Goal: Task Accomplishment & Management: Use online tool/utility

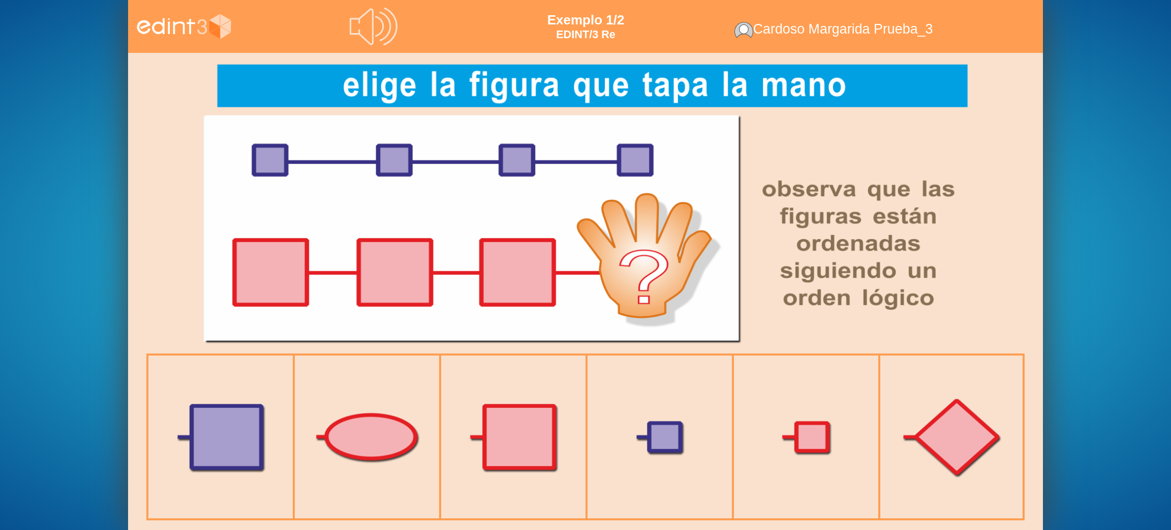
click at [66, 86] on div "Nível: EDINT/ 3 QUAL É A SUA DATA DE NASCIMENTO ? dia 1 2 3 4 5 6 7 8 9 10 11 1…" at bounding box center [585, 265] width 1171 height 530
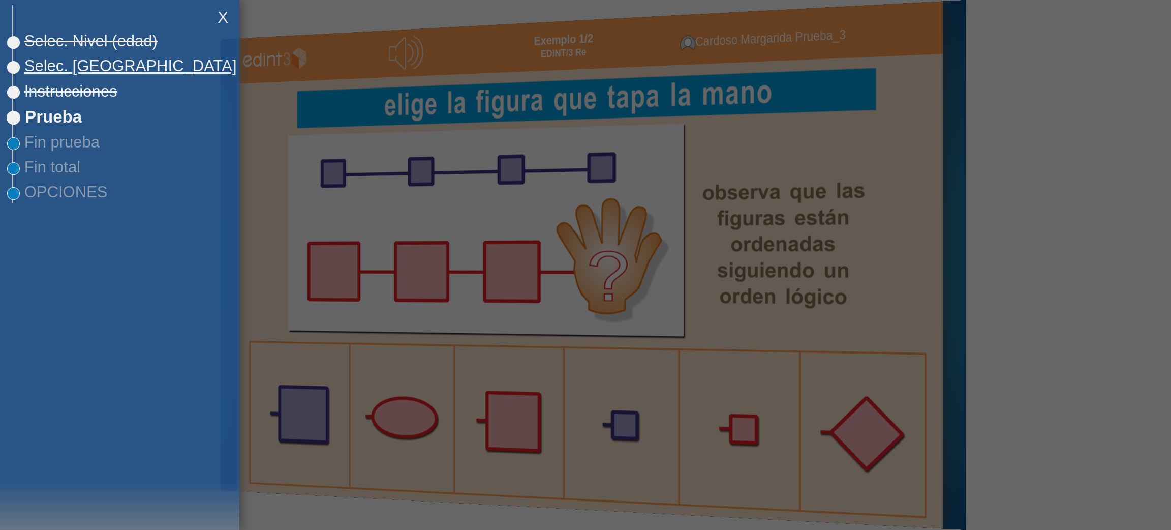
click at [60, 70] on span "Selec. [GEOGRAPHIC_DATA]" at bounding box center [125, 66] width 224 height 18
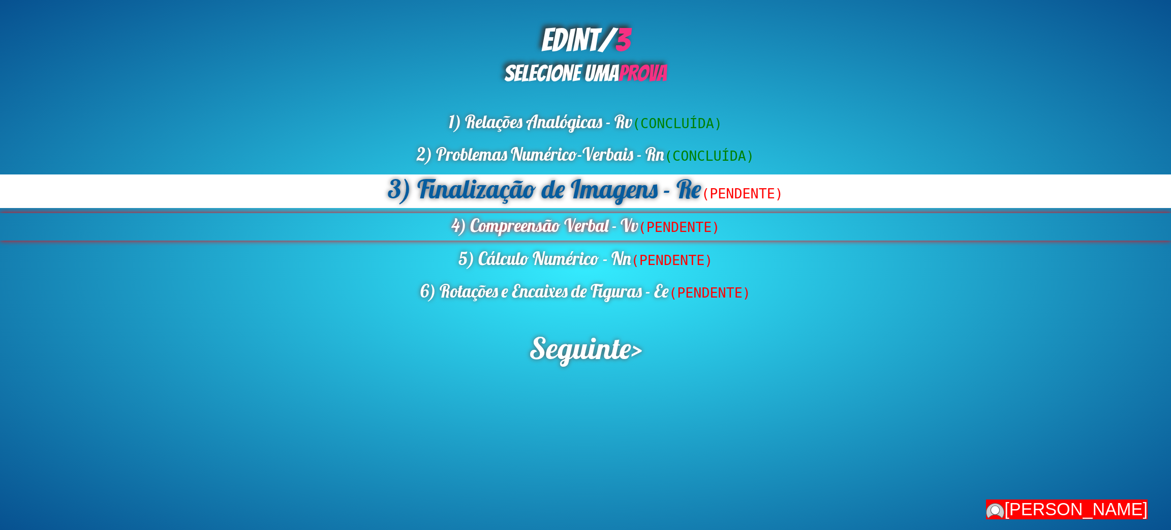
click at [517, 224] on div "4) Compreensão Verbal - Vv (PENDENTE)" at bounding box center [585, 226] width 1171 height 27
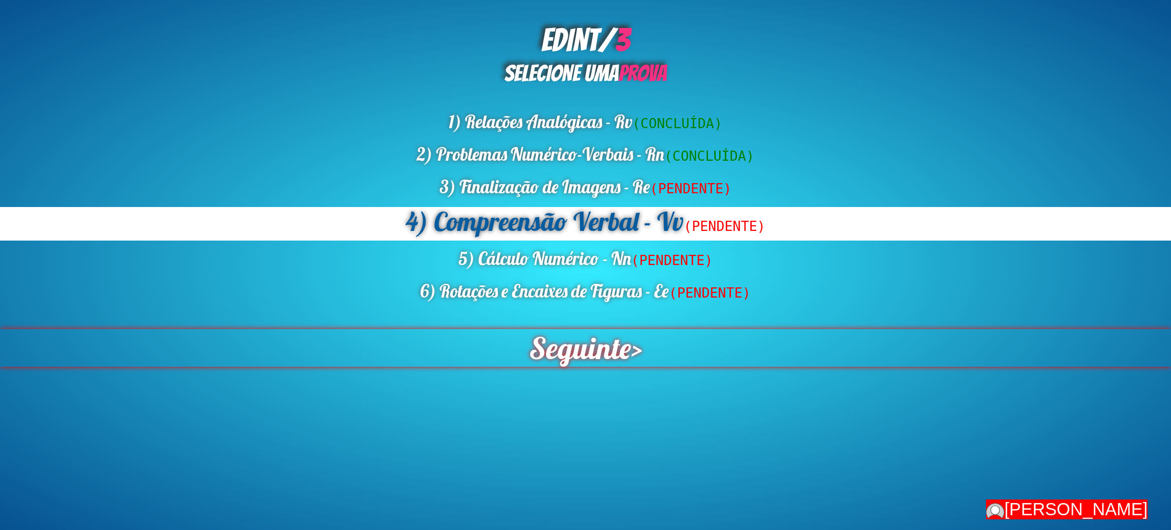
drag, startPoint x: 579, startPoint y: 352, endPoint x: 580, endPoint y: 358, distance: 5.8
click at [580, 358] on span "Seguinte" at bounding box center [580, 348] width 102 height 38
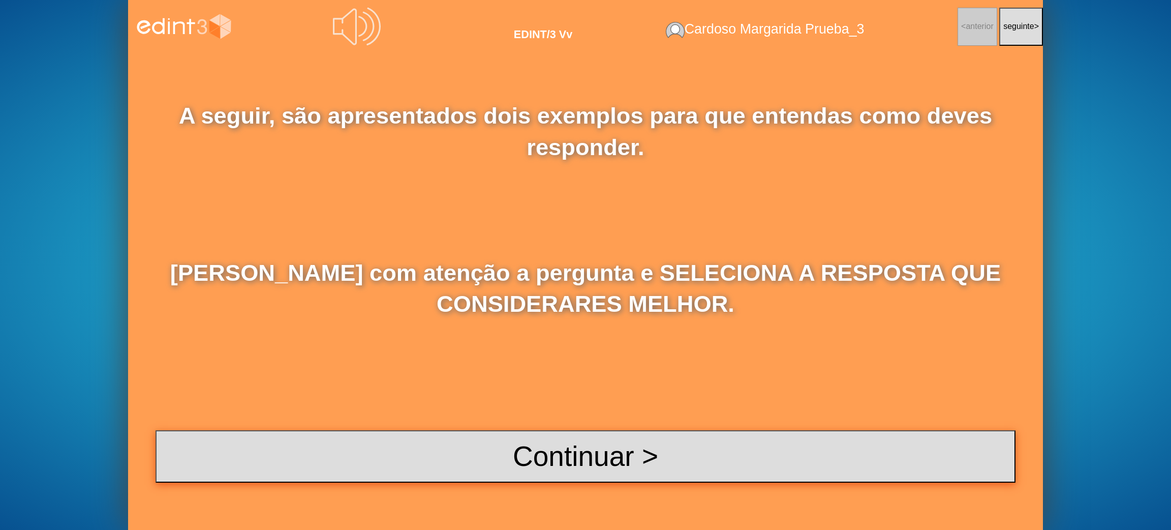
click at [693, 457] on button "Continuar >" at bounding box center [586, 456] width 860 height 52
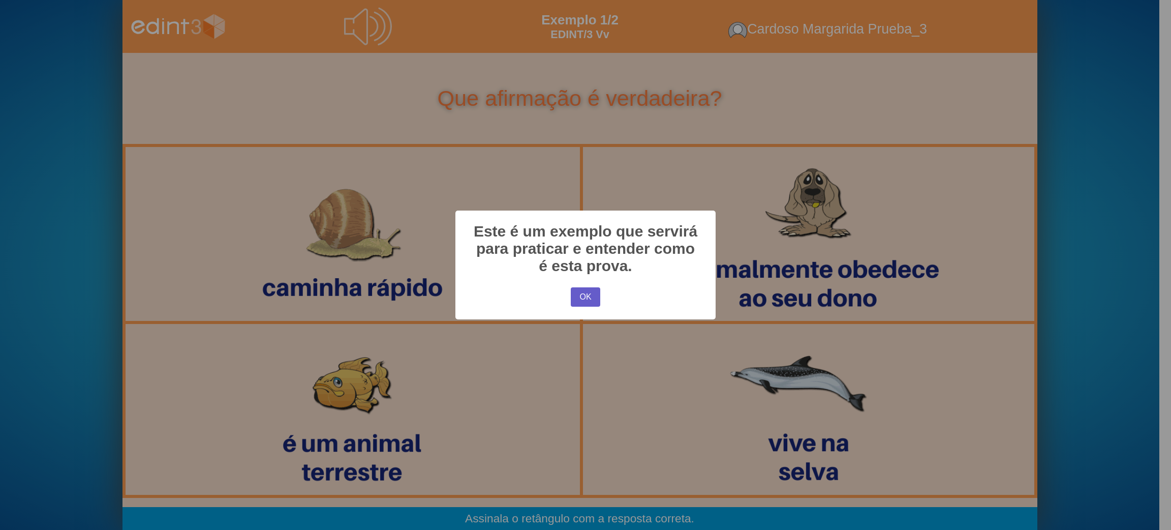
click at [573, 292] on button "OK" at bounding box center [585, 296] width 29 height 19
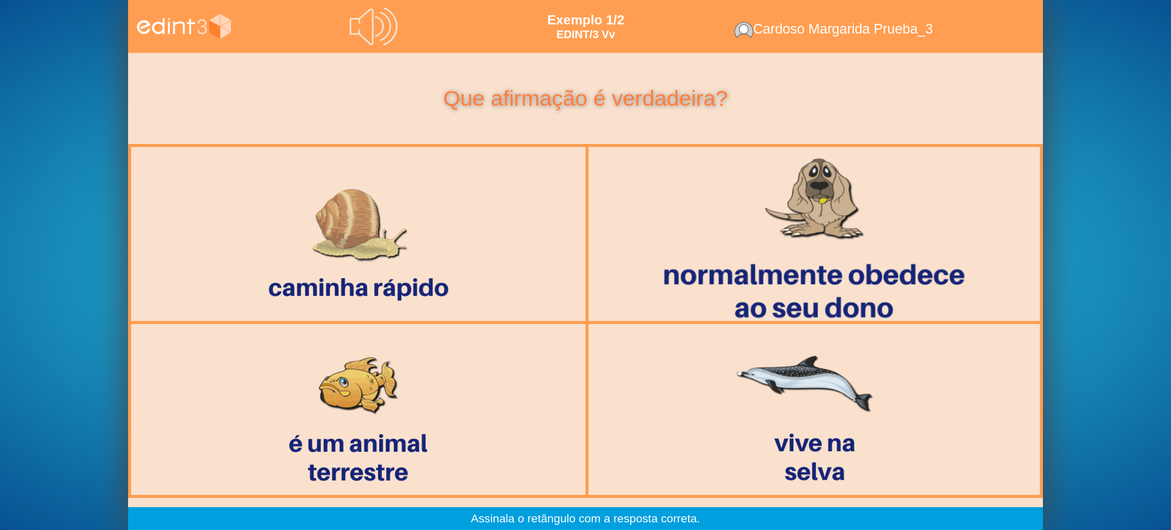
click at [868, 243] on div at bounding box center [814, 234] width 467 height 194
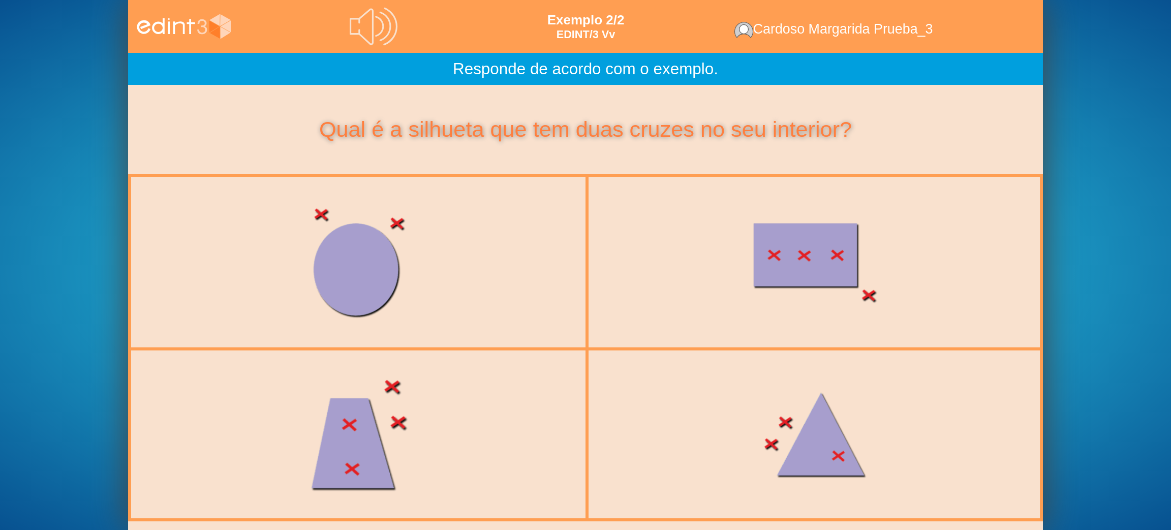
click at [343, 463] on div at bounding box center [358, 434] width 455 height 192
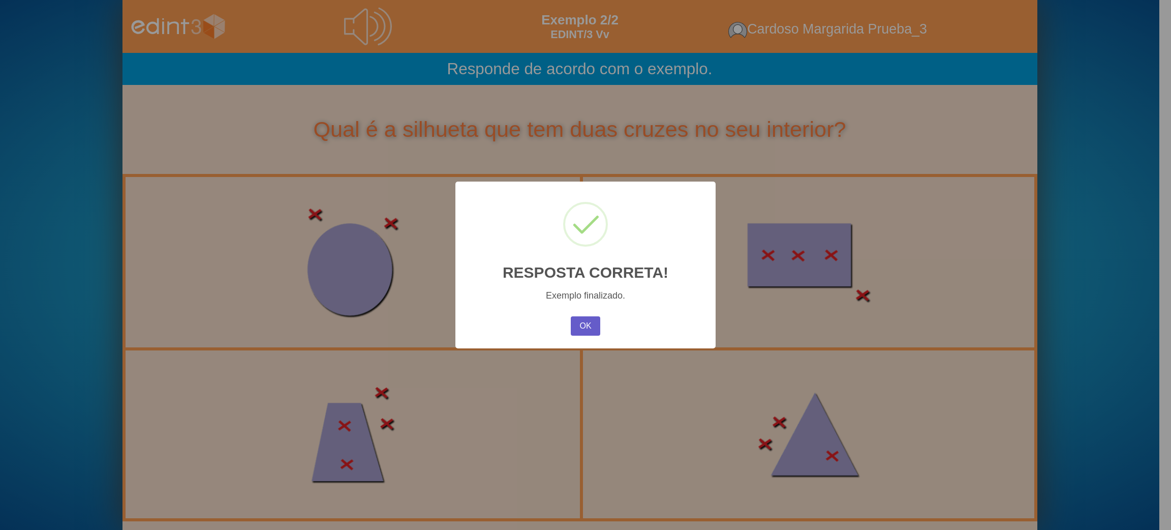
click at [588, 329] on button "OK" at bounding box center [585, 325] width 29 height 19
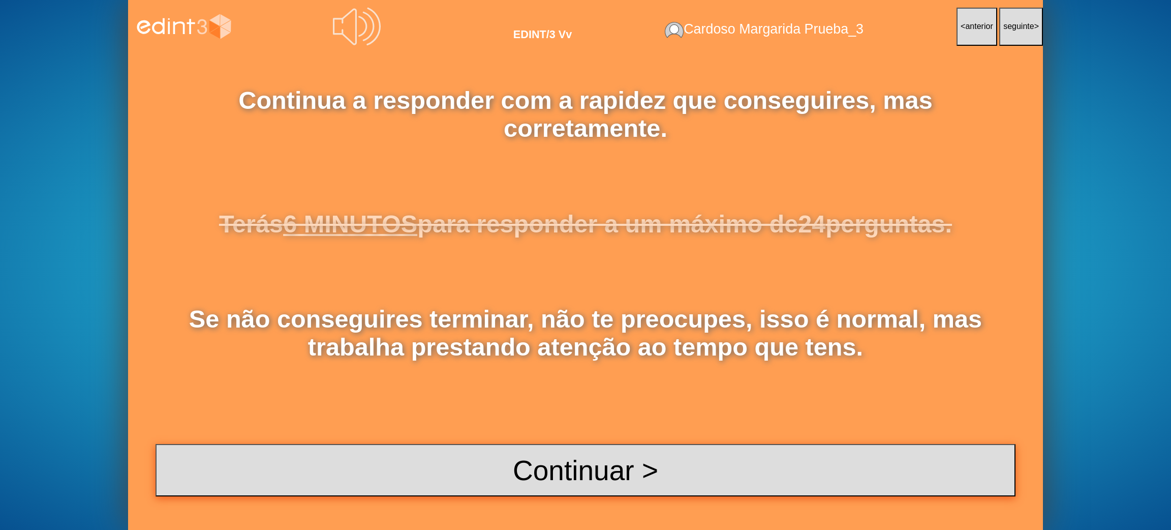
click at [574, 456] on button "Continuar >" at bounding box center [586, 470] width 860 height 52
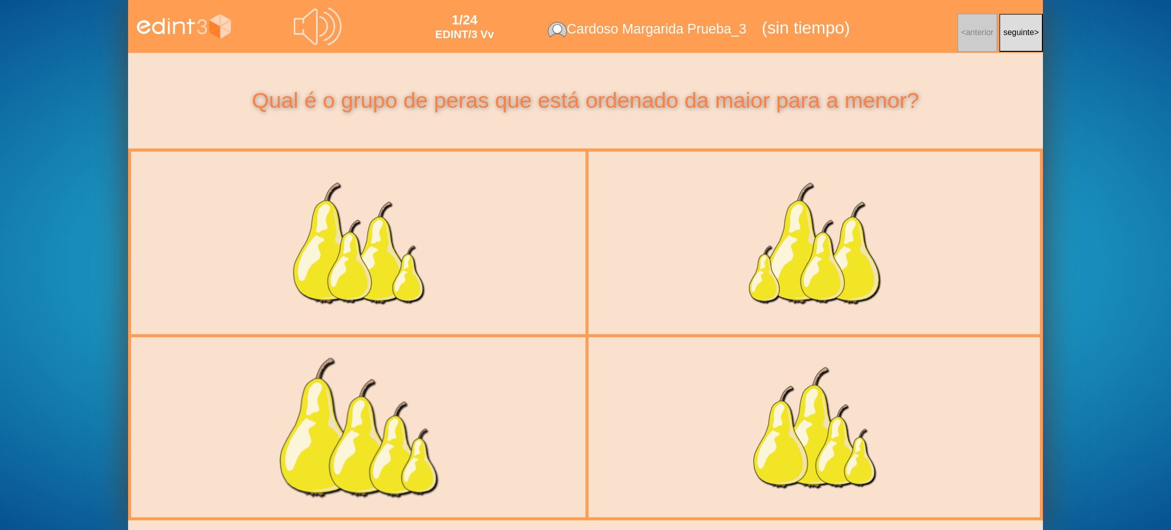
click at [350, 426] on div at bounding box center [359, 427] width 468 height 198
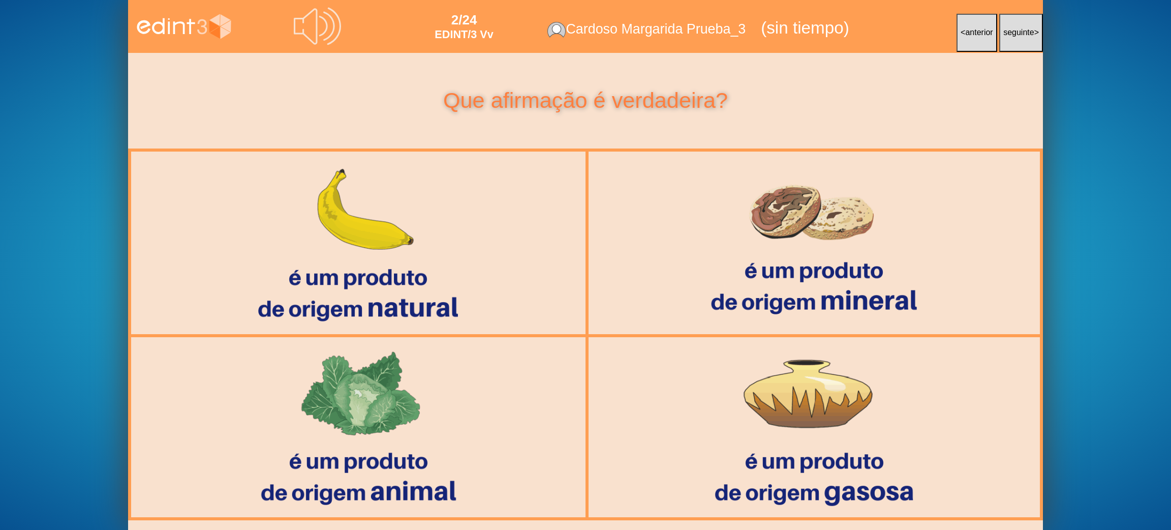
click at [967, 26] on button "< anterior" at bounding box center [977, 33] width 41 height 38
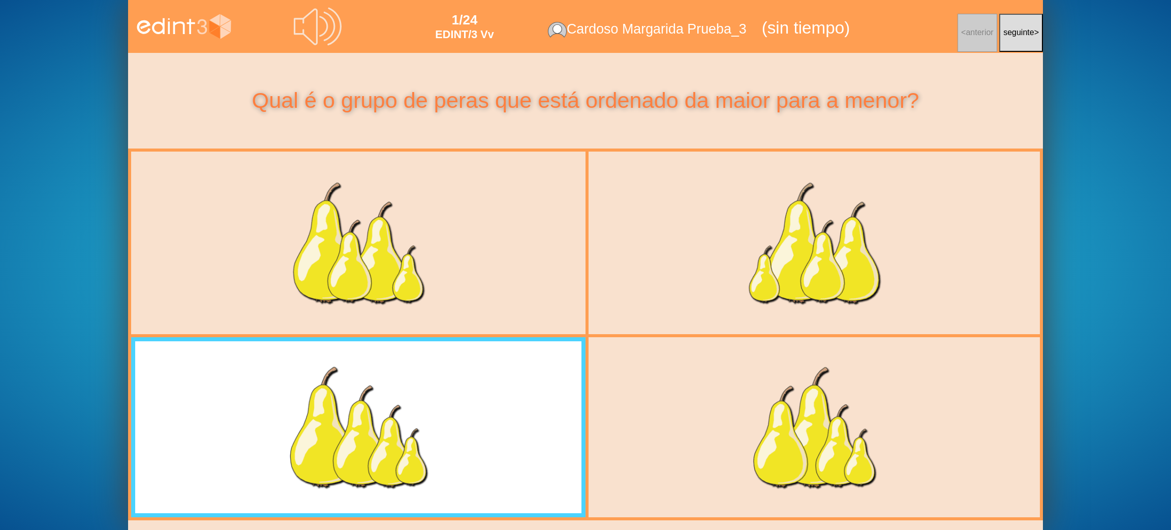
click at [312, 42] on icon at bounding box center [314, 27] width 41 height 37
click at [1018, 47] on button "seguinte >" at bounding box center [1021, 33] width 44 height 38
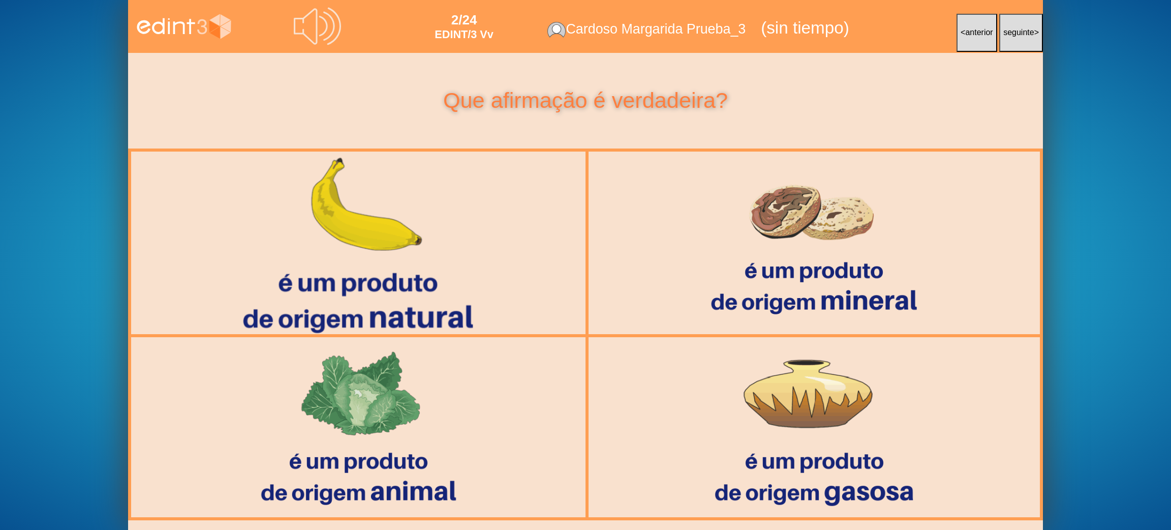
click at [408, 264] on div at bounding box center [358, 243] width 467 height 194
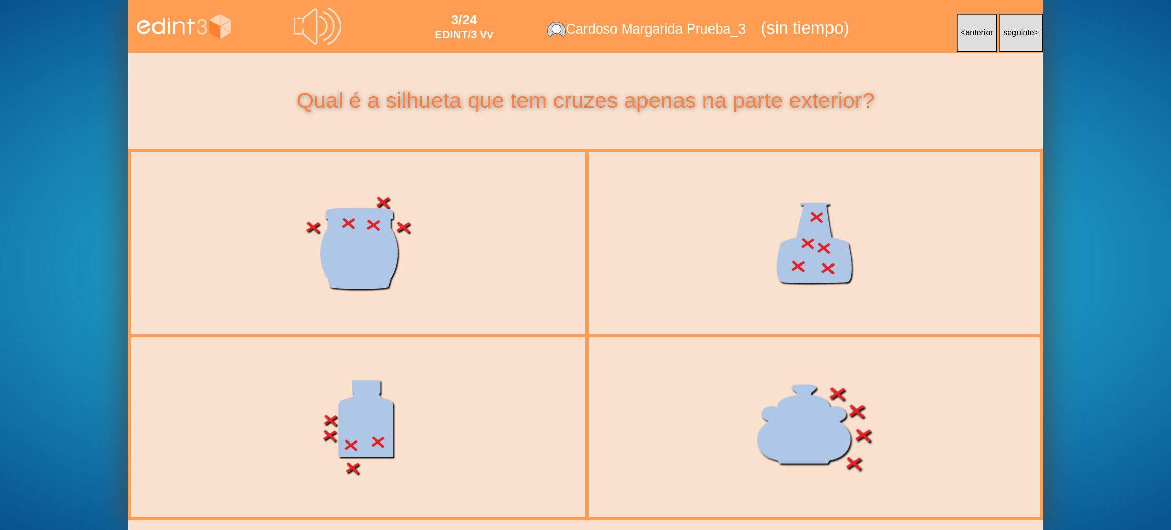
click at [824, 419] on div at bounding box center [814, 427] width 468 height 198
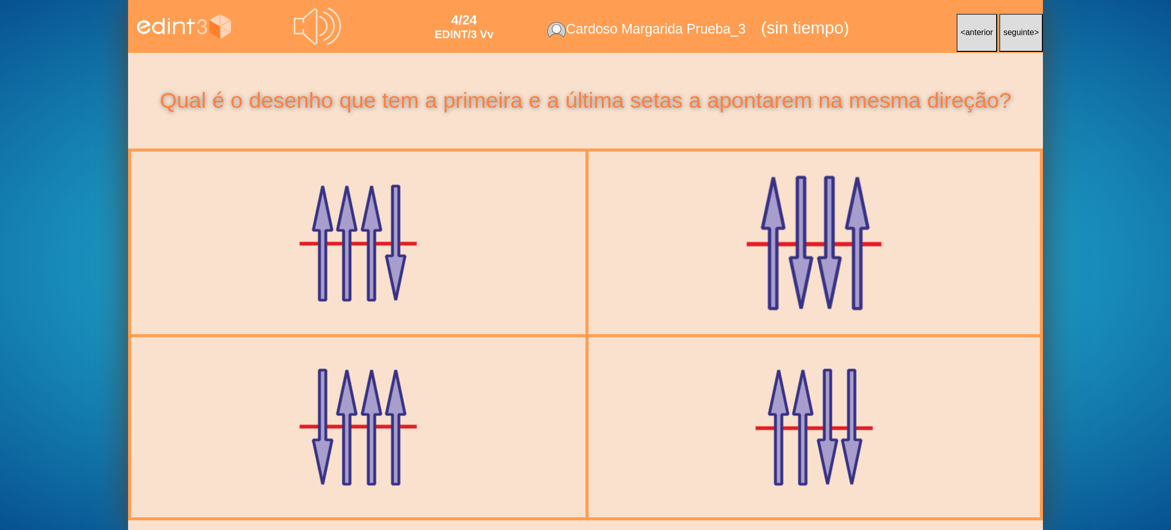
click at [693, 225] on div at bounding box center [814, 243] width 468 height 198
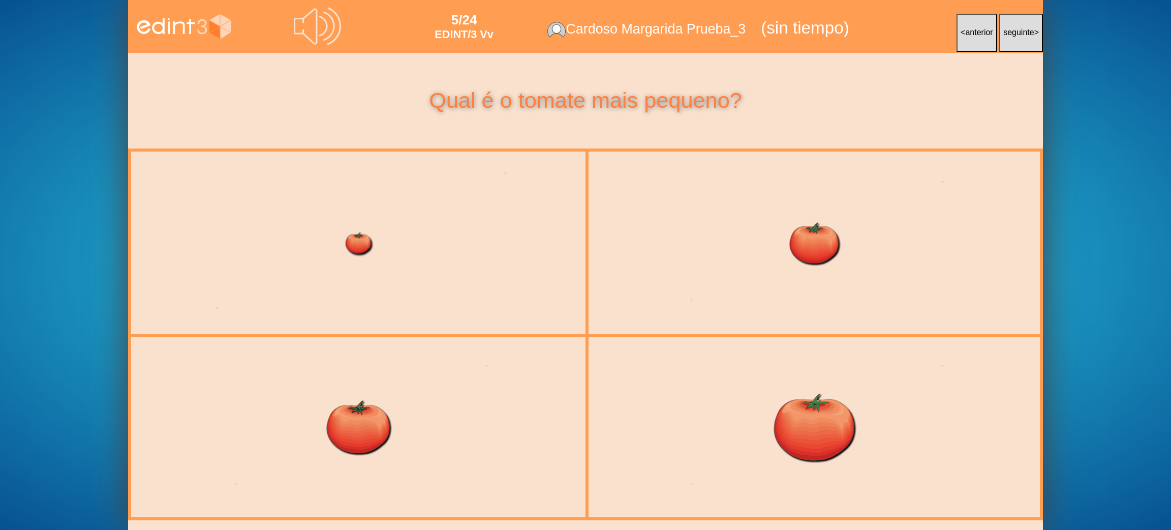
click at [355, 282] on div at bounding box center [359, 243] width 468 height 198
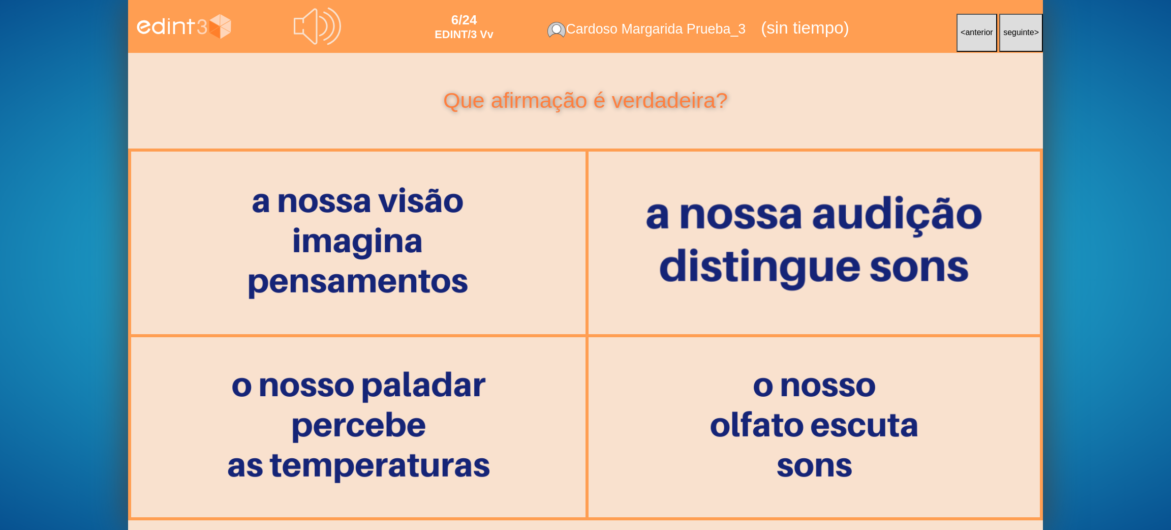
click at [896, 234] on div at bounding box center [814, 243] width 467 height 198
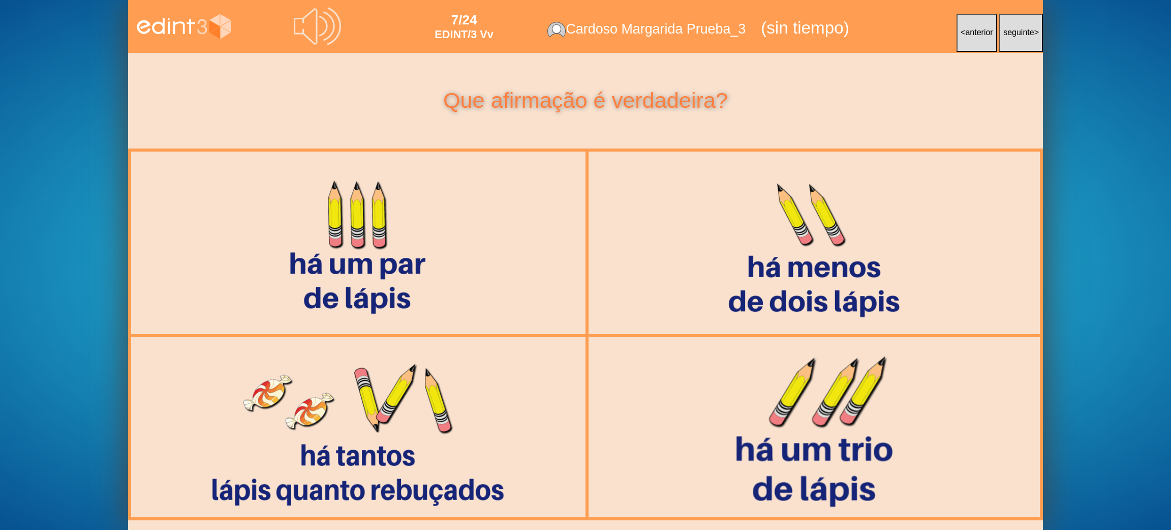
click at [829, 417] on div at bounding box center [813, 427] width 469 height 198
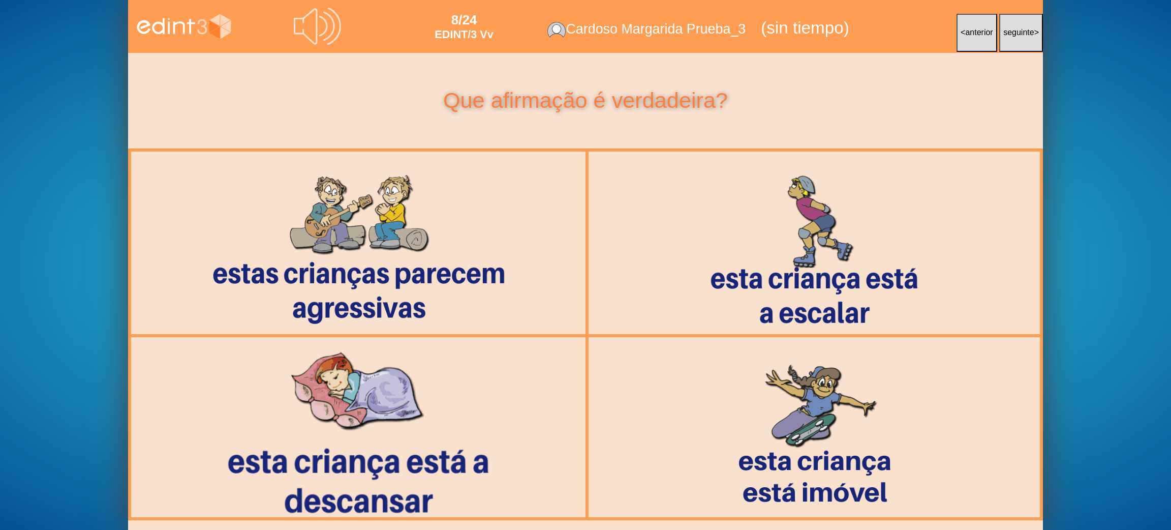
click at [484, 446] on div at bounding box center [358, 427] width 468 height 198
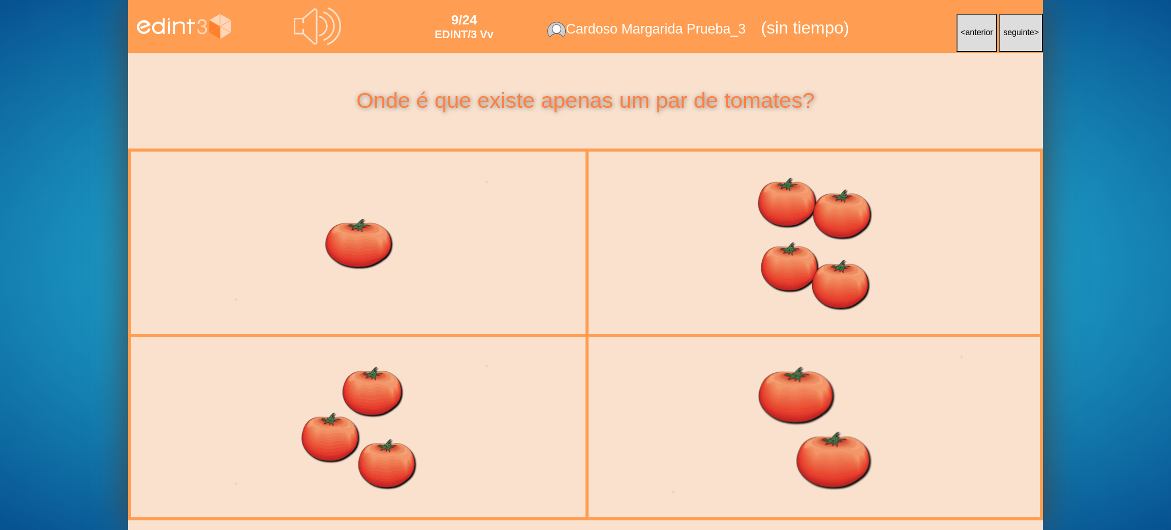
click at [791, 431] on div at bounding box center [814, 427] width 468 height 198
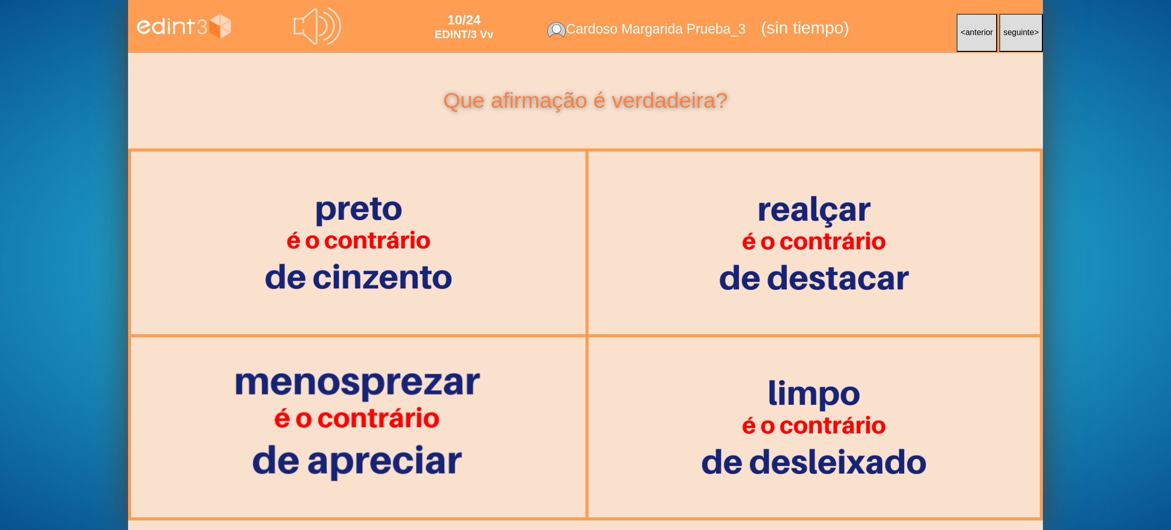
click at [474, 424] on div at bounding box center [359, 427] width 468 height 198
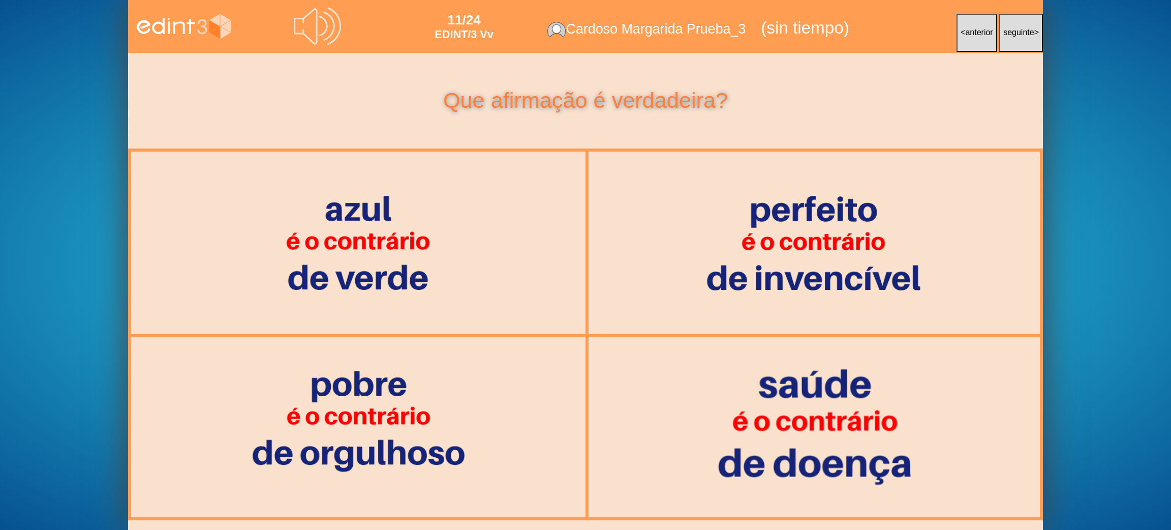
click at [904, 426] on div at bounding box center [814, 427] width 467 height 198
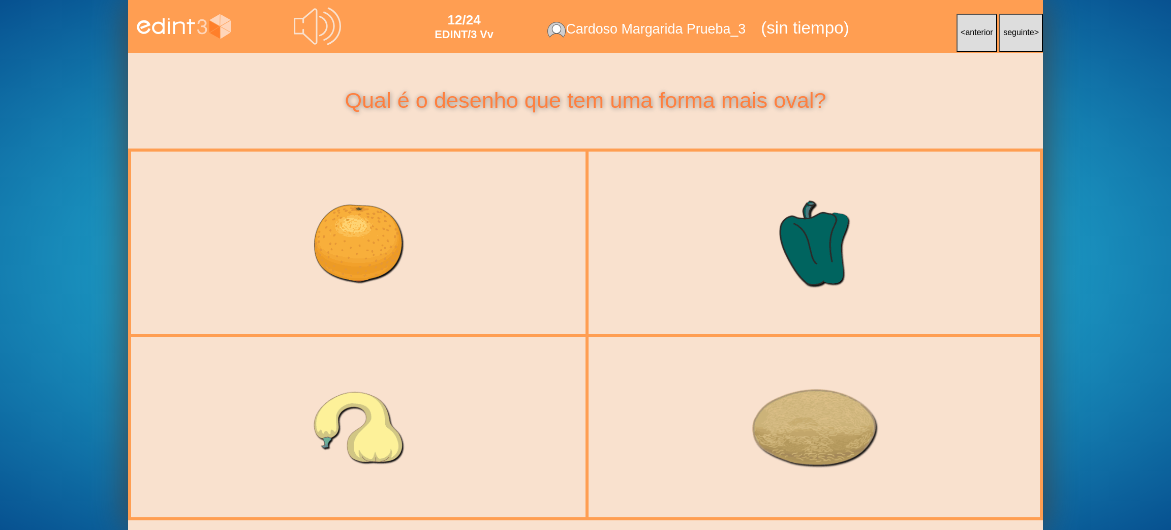
click at [781, 468] on div at bounding box center [814, 427] width 468 height 198
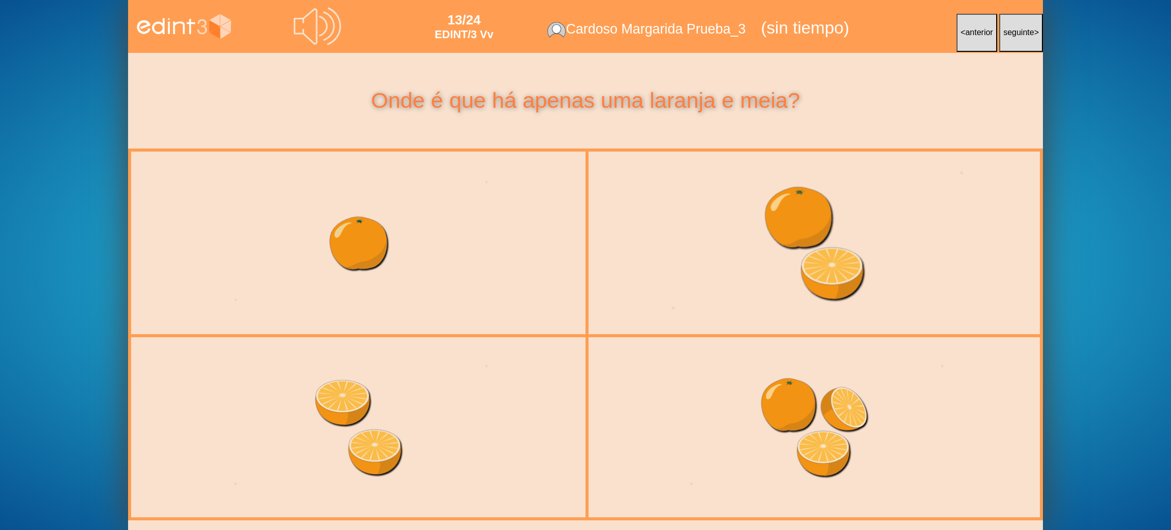
click at [767, 194] on div at bounding box center [814, 243] width 468 height 198
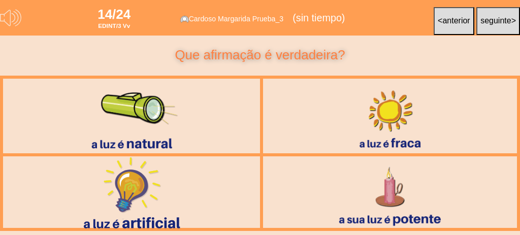
click at [122, 189] on div at bounding box center [131, 192] width 209 height 83
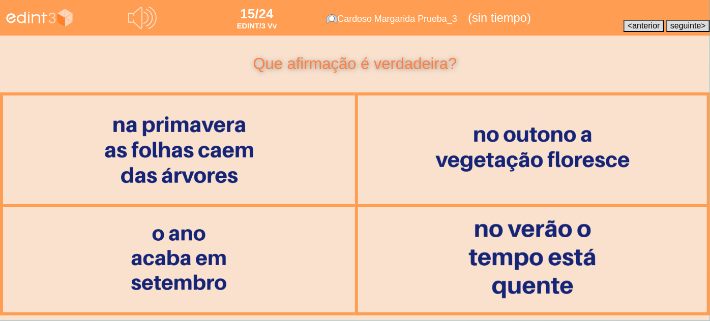
click at [566, 269] on div at bounding box center [532, 259] width 288 height 121
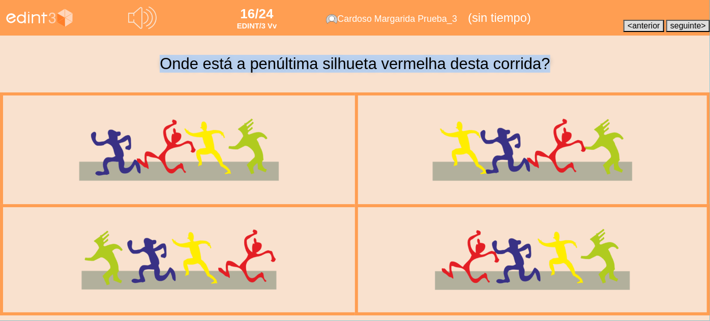
drag, startPoint x: 157, startPoint y: 62, endPoint x: 594, endPoint y: 49, distance: 437.8
click at [594, 49] on div "Onde está a penúltima silhueta vermelha desta corrida?" at bounding box center [355, 64] width 710 height 57
copy div "Onde está a penúltima silhueta vermelha desta corrida?"
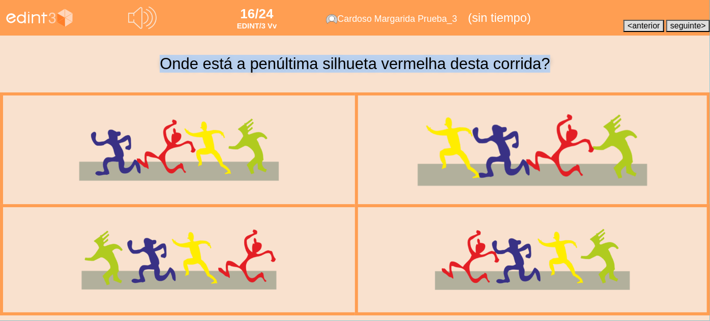
click at [481, 130] on div at bounding box center [532, 150] width 295 height 125
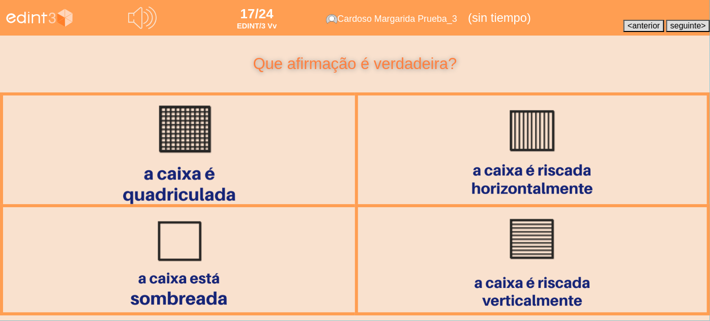
click at [192, 148] on div at bounding box center [178, 149] width 297 height 125
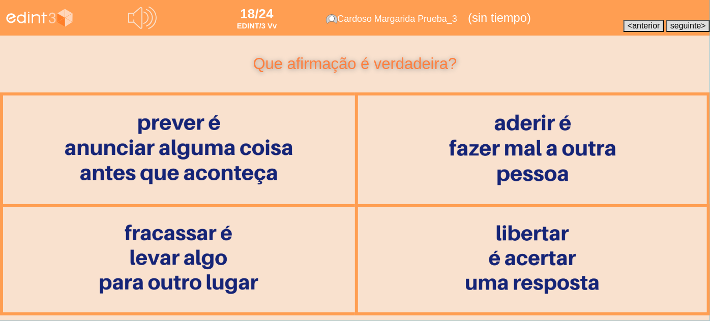
click at [298, 136] on div at bounding box center [179, 150] width 256 height 108
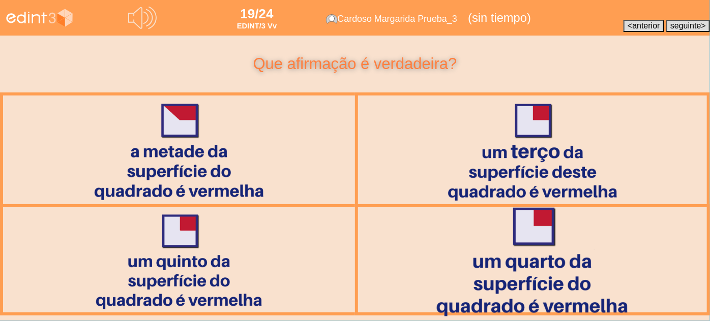
click at [598, 253] on div at bounding box center [532, 259] width 289 height 121
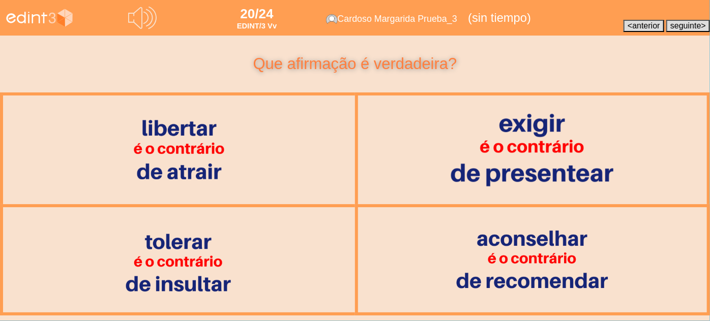
click at [508, 168] on div at bounding box center [532, 150] width 295 height 125
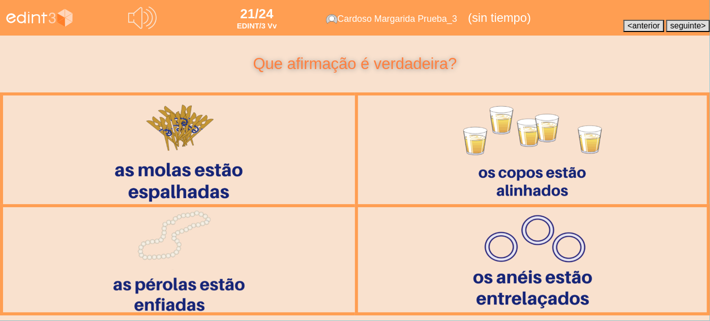
click at [212, 254] on div at bounding box center [179, 259] width 290 height 121
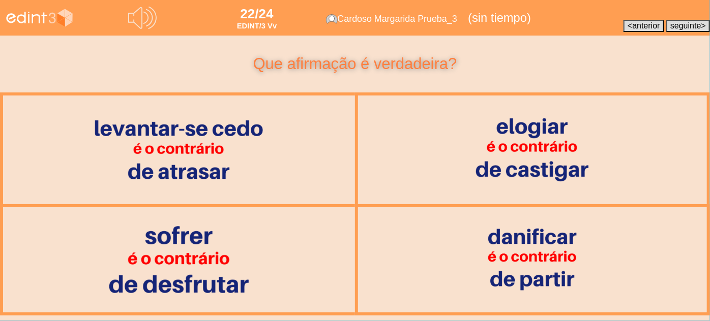
click at [145, 281] on div at bounding box center [179, 259] width 288 height 121
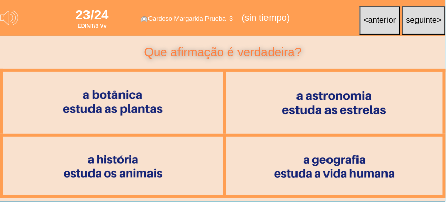
click at [163, 100] on div at bounding box center [113, 102] width 168 height 71
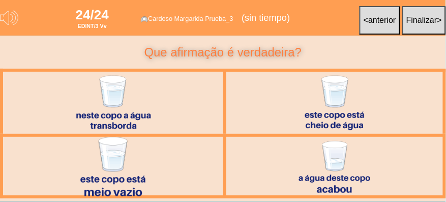
click at [176, 171] on div at bounding box center [113, 166] width 161 height 68
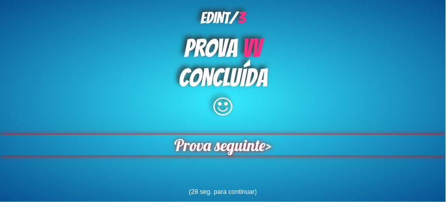
click at [195, 147] on span "Prova seguinte" at bounding box center [219, 145] width 91 height 20
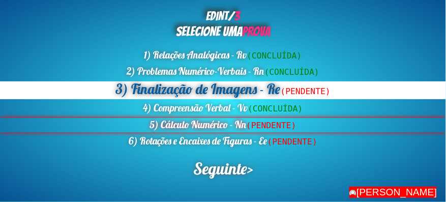
click at [177, 129] on div "5) Cálculo Numérico - Nn (PENDENTE)" at bounding box center [223, 125] width 446 height 15
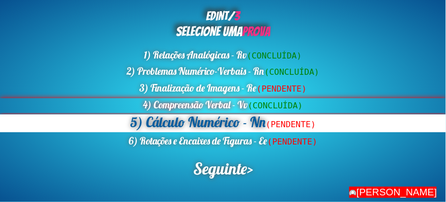
click at [171, 104] on div "4) Compreensão Verbal - Vv (CONCLUÍDA)" at bounding box center [223, 105] width 446 height 15
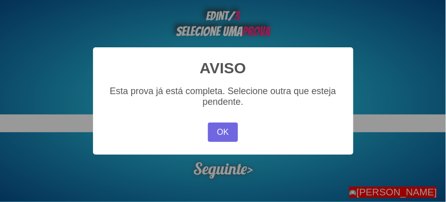
click at [379, 83] on div "× AVISO Esta prova já está completa. Selecione outra que esteja pendente. OK No…" at bounding box center [223, 101] width 446 height 202
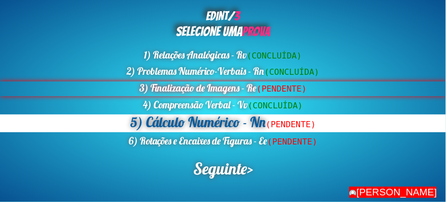
click at [221, 89] on div "3) Finalização de Imagens - Re (PENDENTE)" at bounding box center [223, 88] width 446 height 15
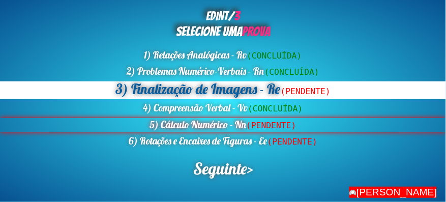
click at [222, 125] on div "5) Cálculo Numérico - Nn (PENDENTE)" at bounding box center [223, 125] width 446 height 15
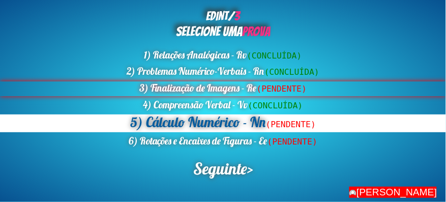
click at [218, 90] on div "3) Finalização de Imagens - Re (PENDENTE)" at bounding box center [223, 88] width 446 height 15
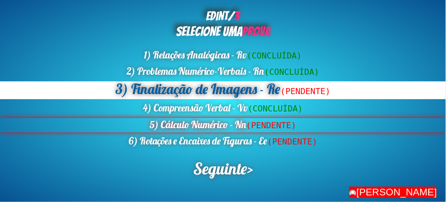
click at [205, 124] on div "5) Cálculo Numérico - Nn (PENDENTE)" at bounding box center [223, 125] width 446 height 15
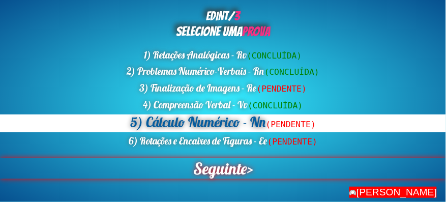
click at [200, 169] on span "Seguinte" at bounding box center [220, 168] width 54 height 20
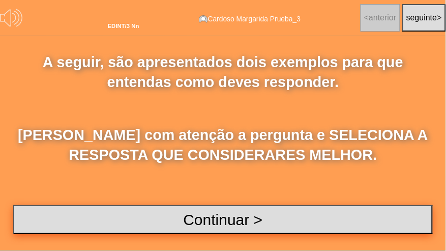
click at [217, 214] on button "Continuar >" at bounding box center [222, 219] width 419 height 29
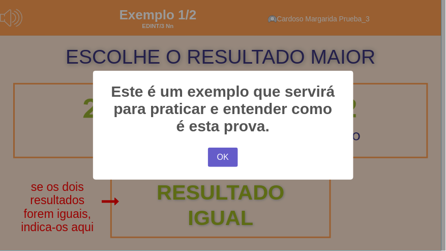
click at [217, 160] on button "OK" at bounding box center [222, 156] width 29 height 19
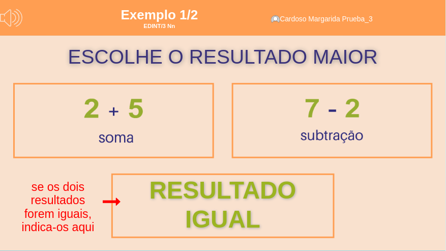
click at [204, 210] on div "RESULTADO IGUAL" at bounding box center [223, 205] width 251 height 58
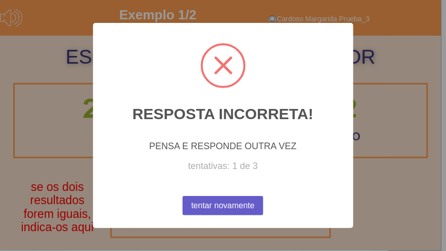
click at [206, 207] on button "tentar novamente" at bounding box center [222, 205] width 81 height 19
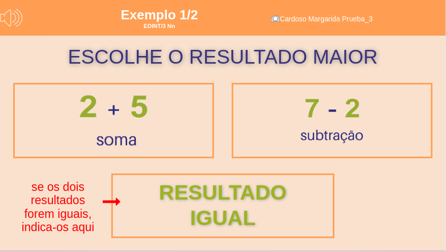
click at [109, 137] on div at bounding box center [113, 120] width 89 height 72
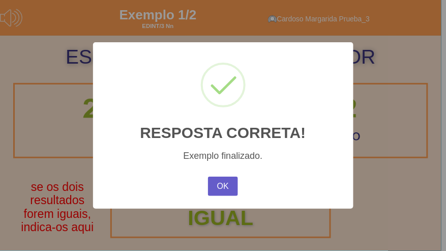
click at [223, 187] on button "OK" at bounding box center [222, 185] width 29 height 19
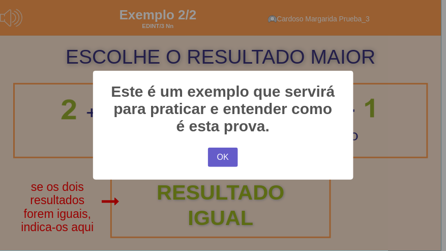
click at [228, 157] on button "OK" at bounding box center [222, 156] width 29 height 19
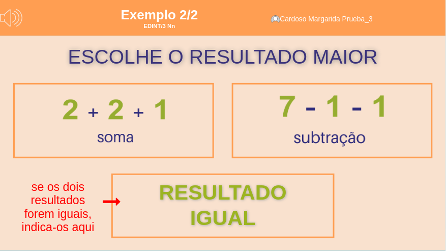
click at [331, 116] on div at bounding box center [331, 120] width 125 height 72
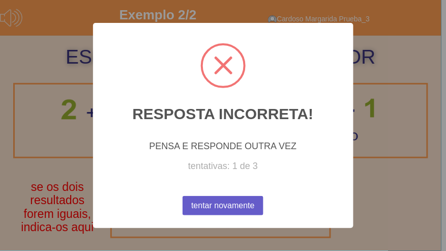
click at [220, 204] on button "tentar novamente" at bounding box center [222, 205] width 81 height 19
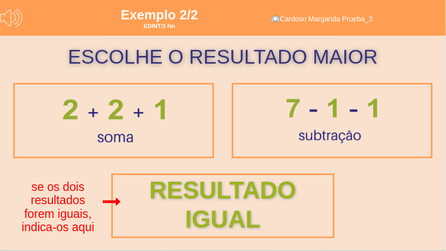
click at [208, 203] on div "RESULTADO IGUAL" at bounding box center [223, 205] width 251 height 58
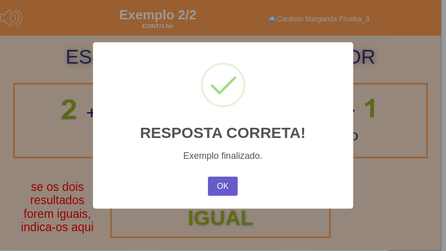
click at [219, 188] on button "OK" at bounding box center [222, 185] width 29 height 19
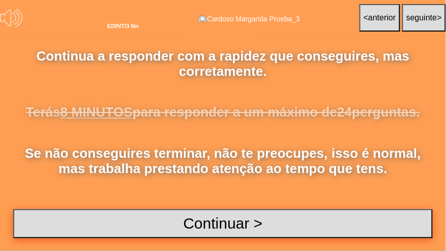
click at [201, 214] on button "Continuar >" at bounding box center [222, 223] width 419 height 29
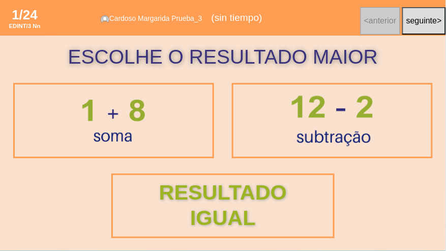
click at [315, 127] on div at bounding box center [332, 120] width 102 height 72
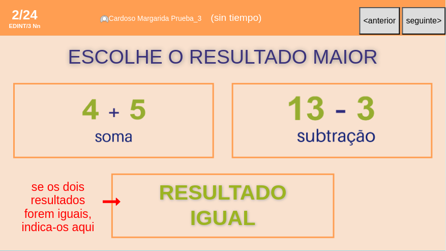
click at [322, 134] on div at bounding box center [332, 121] width 109 height 72
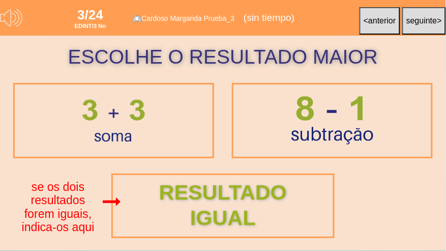
click at [322, 134] on div at bounding box center [332, 120] width 106 height 72
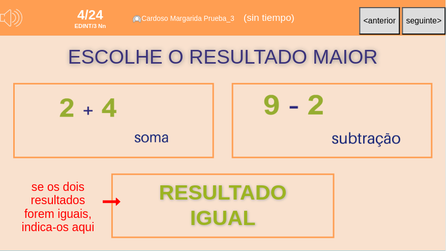
click at [322, 134] on div at bounding box center [332, 120] width 156 height 72
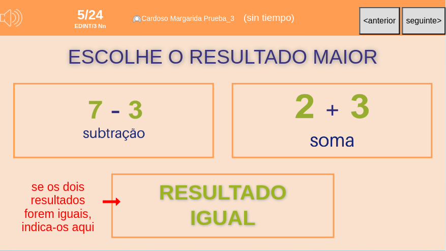
click at [322, 134] on div at bounding box center [332, 120] width 98 height 77
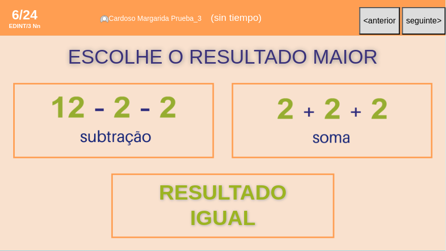
click at [124, 115] on div at bounding box center [114, 121] width 144 height 70
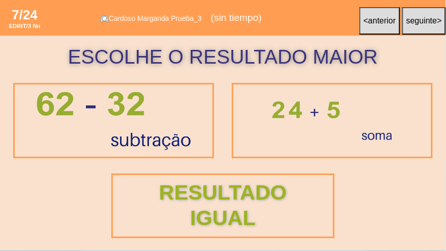
click at [171, 130] on div at bounding box center [113, 120] width 177 height 81
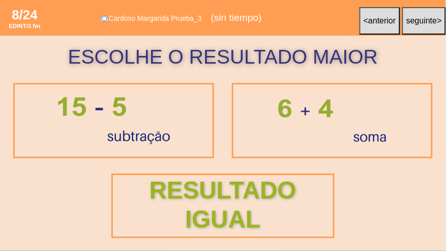
click at [231, 186] on div "RESULTADO IGUAL" at bounding box center [223, 205] width 251 height 58
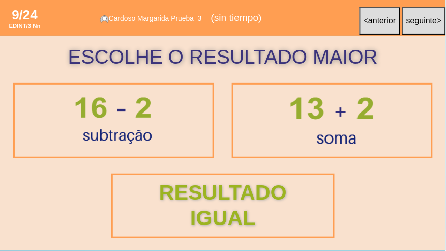
click at [312, 126] on div at bounding box center [332, 120] width 104 height 68
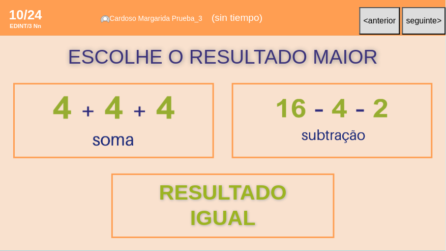
click at [173, 138] on div at bounding box center [114, 120] width 144 height 72
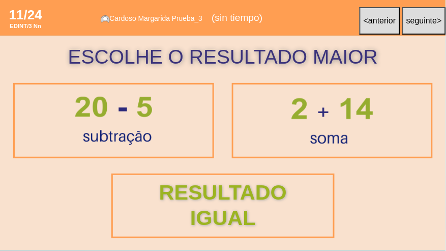
click at [346, 132] on div at bounding box center [332, 120] width 102 height 66
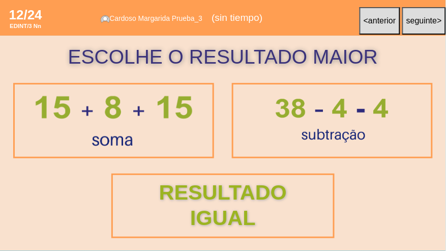
click at [142, 129] on div at bounding box center [113, 120] width 179 height 72
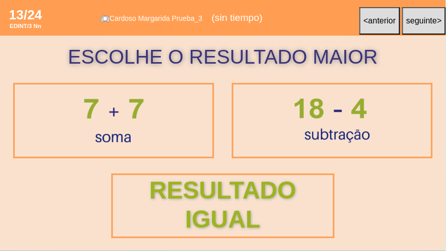
click at [238, 195] on div "RESULTADO IGUAL" at bounding box center [223, 205] width 251 height 58
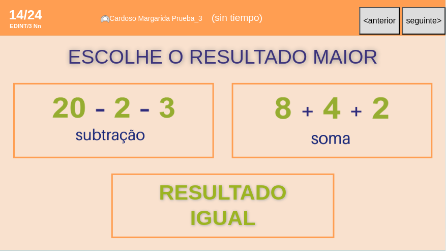
click at [163, 129] on div at bounding box center [114, 120] width 142 height 66
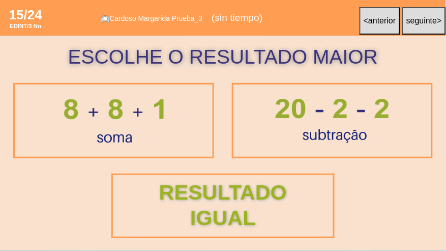
click at [241, 128] on div at bounding box center [332, 120] width 201 height 75
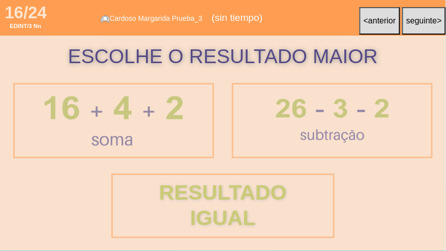
click at [162, 127] on div at bounding box center [113, 120] width 161 height 72
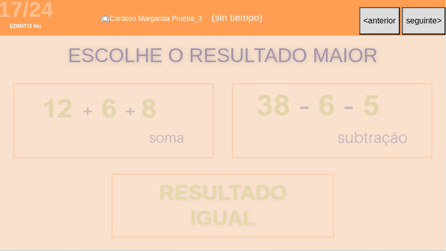
click at [341, 127] on div at bounding box center [332, 120] width 170 height 72
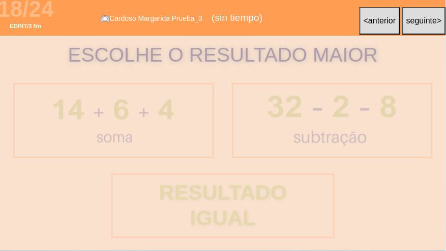
click at [341, 127] on div "ESCOLHE O RESULTADO MAIOR RESULTADO IGUAL" at bounding box center [223, 143] width 446 height 215
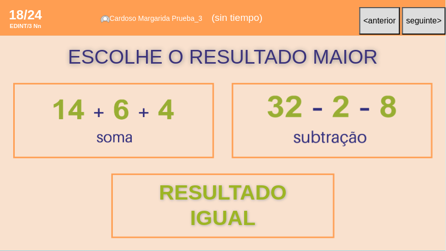
click at [341, 127] on div at bounding box center [331, 120] width 149 height 72
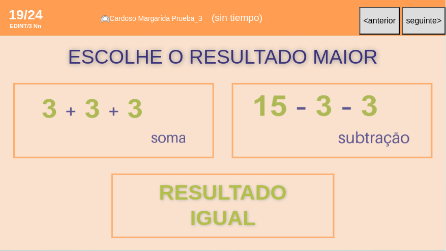
click at [341, 127] on div at bounding box center [331, 120] width 175 height 72
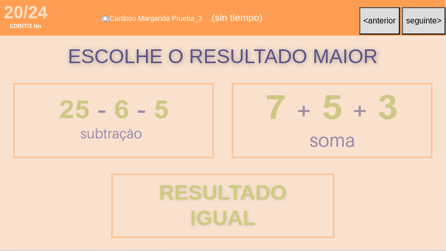
click at [341, 127] on div at bounding box center [332, 120] width 155 height 77
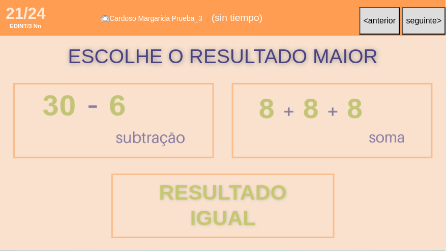
click at [341, 127] on div at bounding box center [332, 120] width 164 height 63
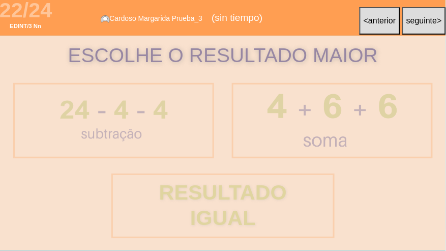
click at [341, 127] on div at bounding box center [331, 120] width 153 height 77
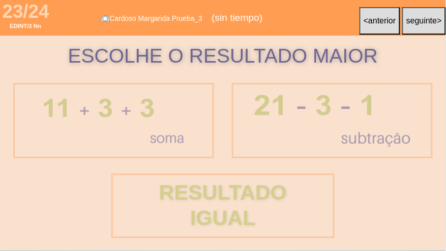
click at [341, 127] on div at bounding box center [332, 120] width 176 height 72
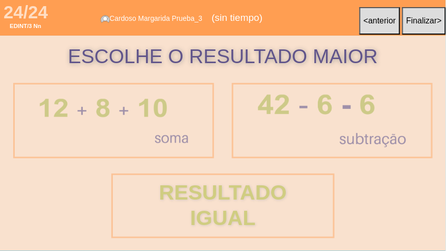
click at [341, 127] on div at bounding box center [332, 120] width 167 height 72
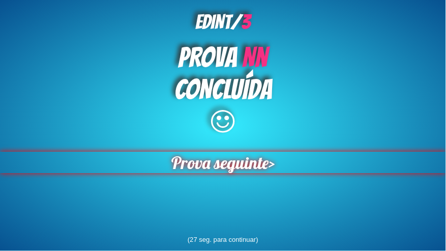
click at [197, 171] on span "Prova seguinte" at bounding box center [219, 161] width 97 height 21
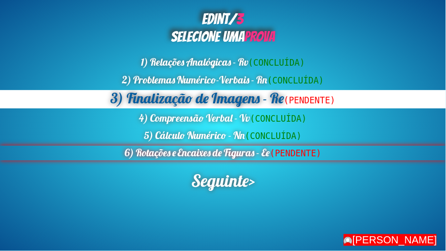
click at [197, 157] on div "6) Rotações e Encaixes de Figuras - Ee (PENDENTE)" at bounding box center [223, 152] width 446 height 15
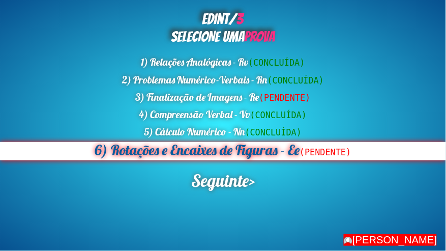
click at [200, 154] on div "6) Rotações e Encaixes de Figuras - Ee (PENDENTE)" at bounding box center [223, 151] width 446 height 19
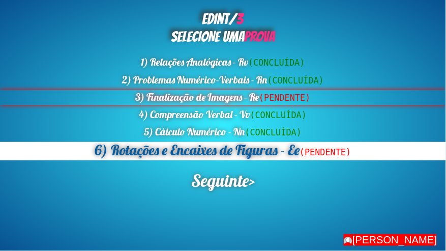
click at [207, 101] on div "3) Finalização de Imagens - Re (PENDENTE)" at bounding box center [223, 97] width 446 height 15
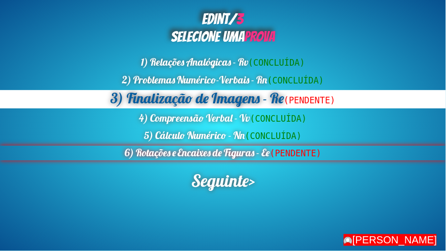
click at [213, 157] on div "6) Rotações e Encaixes de Figuras - Ee (PENDENTE)" at bounding box center [223, 152] width 446 height 15
